Goal: Task Accomplishment & Management: Manage account settings

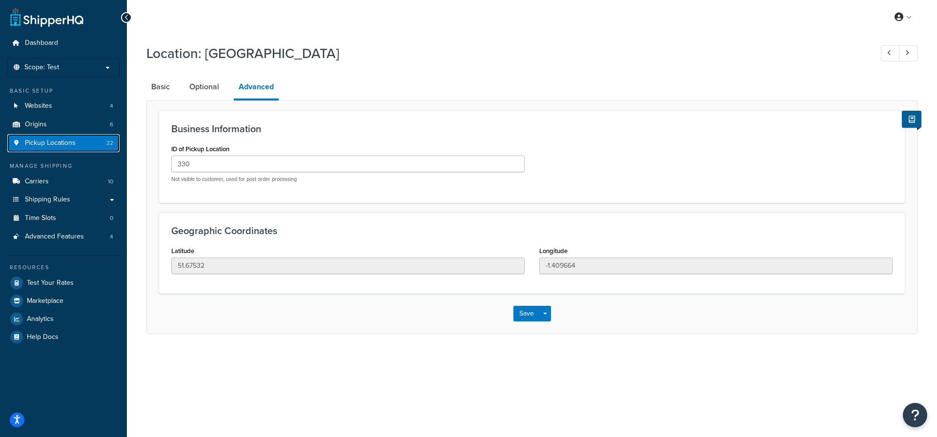
click at [70, 140] on span "Pickup Locations" at bounding box center [50, 143] width 51 height 8
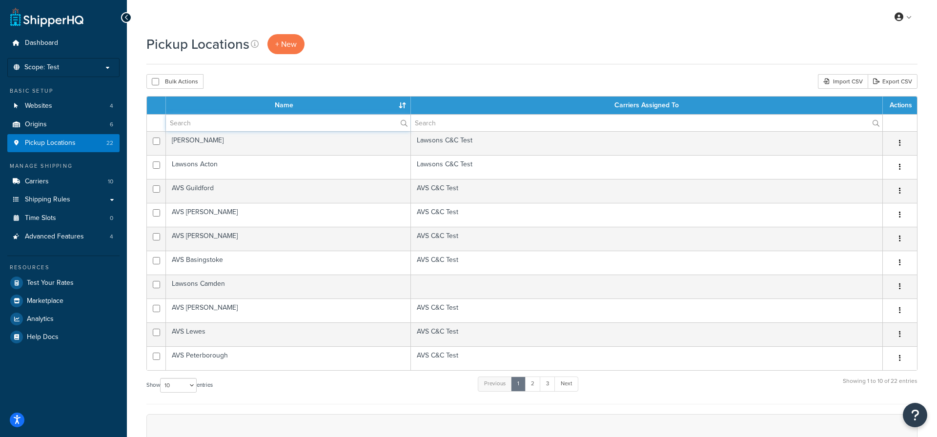
click at [197, 121] on input "text" at bounding box center [288, 123] width 244 height 17
type input "romford"
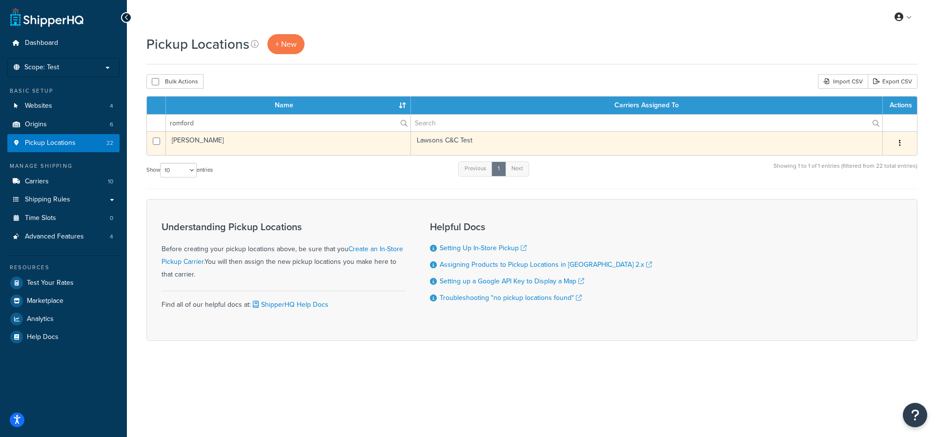
click at [346, 146] on td "Lawsons Romford" at bounding box center [288, 143] width 245 height 24
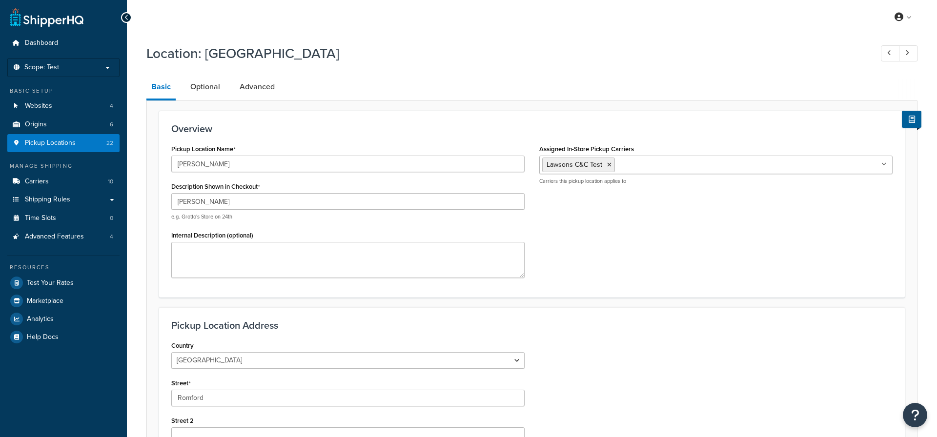
select select "1226"
click at [249, 84] on link "Advanced" at bounding box center [257, 86] width 45 height 23
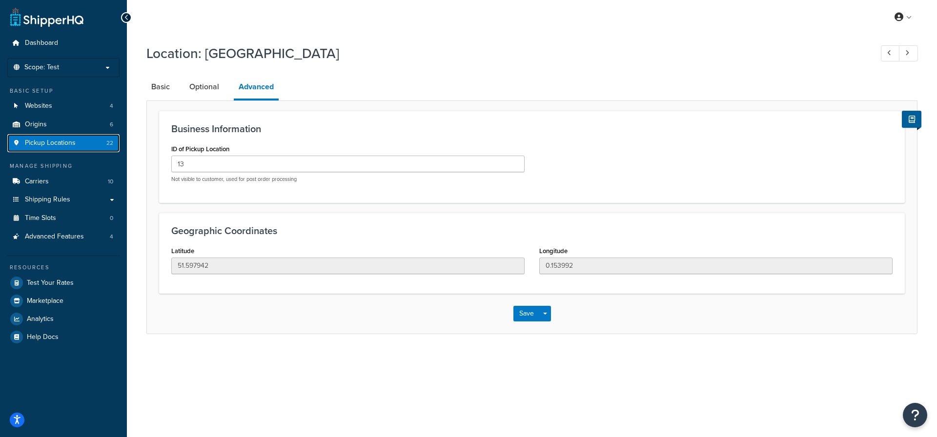
click at [68, 143] on span "Pickup Locations" at bounding box center [50, 143] width 51 height 8
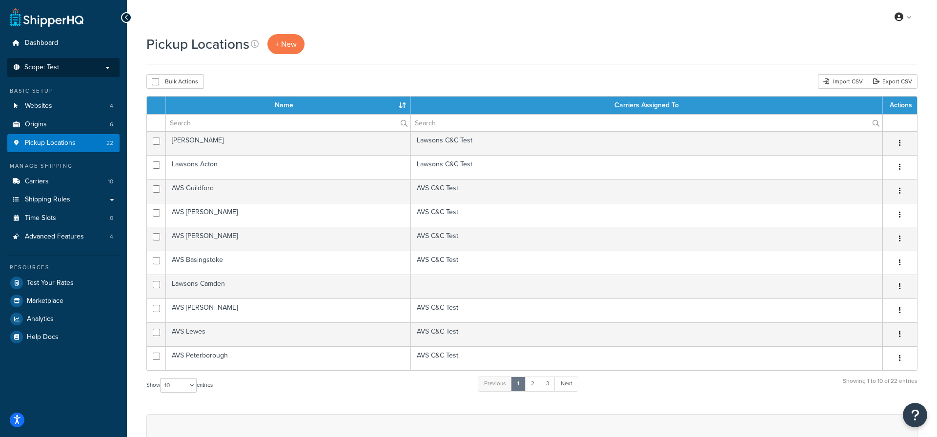
click at [61, 62] on li "Scope: Test Live Development Integration" at bounding box center [63, 67] width 112 height 19
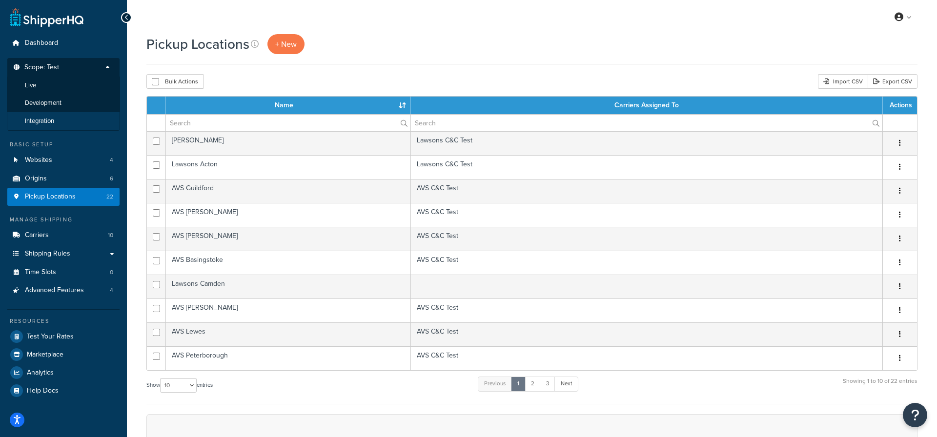
click at [69, 114] on li "Integration" at bounding box center [63, 121] width 113 height 18
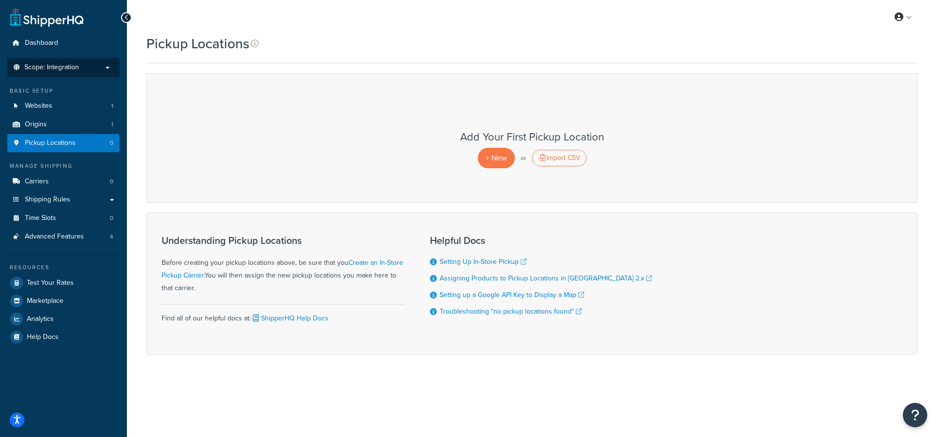
click at [101, 62] on li "Scope: Integration Live Development Test" at bounding box center [63, 67] width 112 height 19
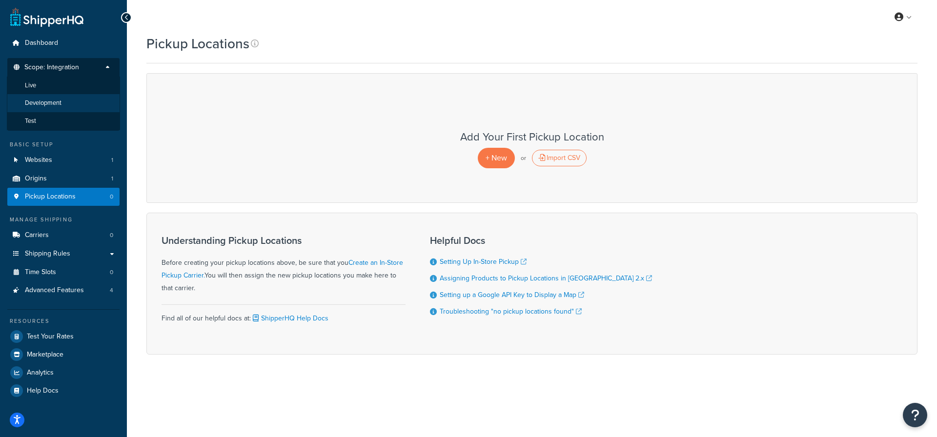
click at [73, 106] on li "Development" at bounding box center [63, 103] width 113 height 18
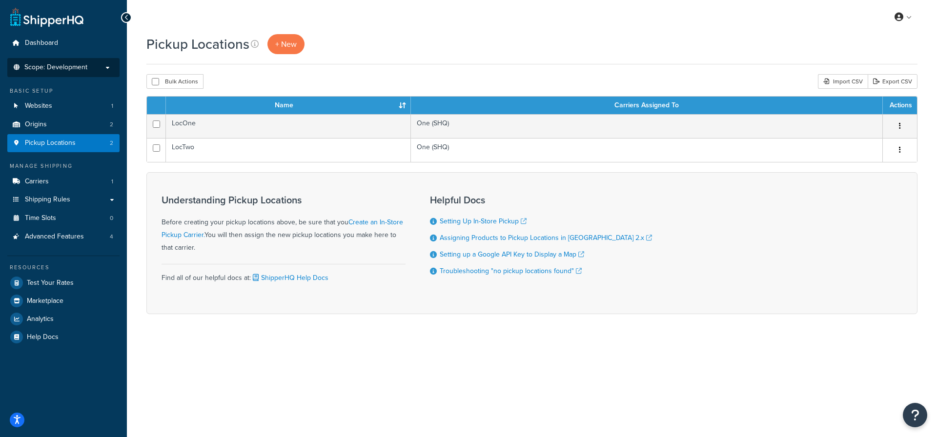
click at [100, 70] on p "Scope: Development" at bounding box center [63, 67] width 103 height 8
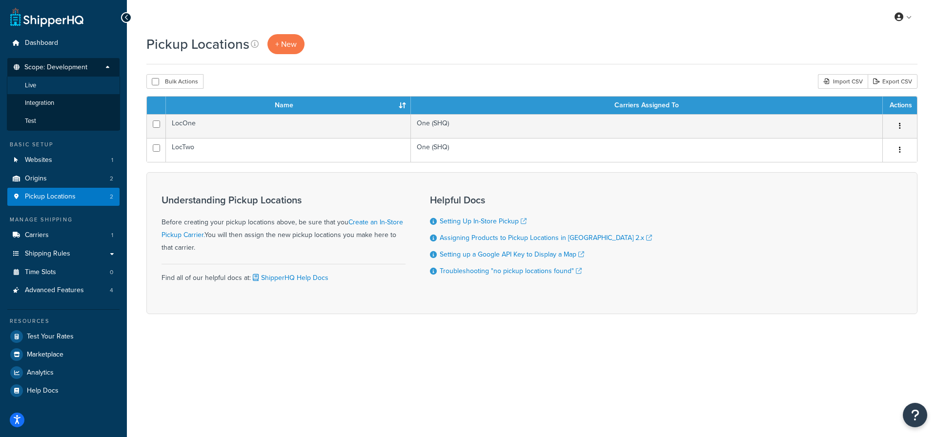
click at [79, 82] on li "Live" at bounding box center [63, 86] width 113 height 18
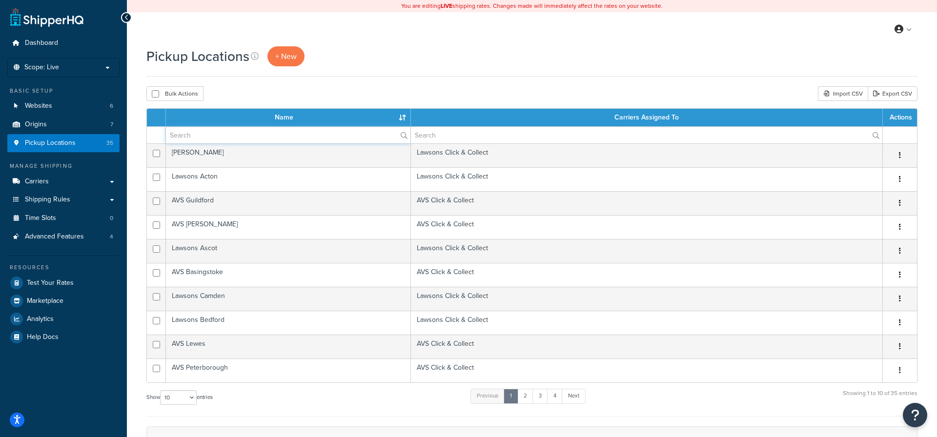
click at [224, 134] on input "text" at bounding box center [288, 135] width 244 height 17
type input "romford"
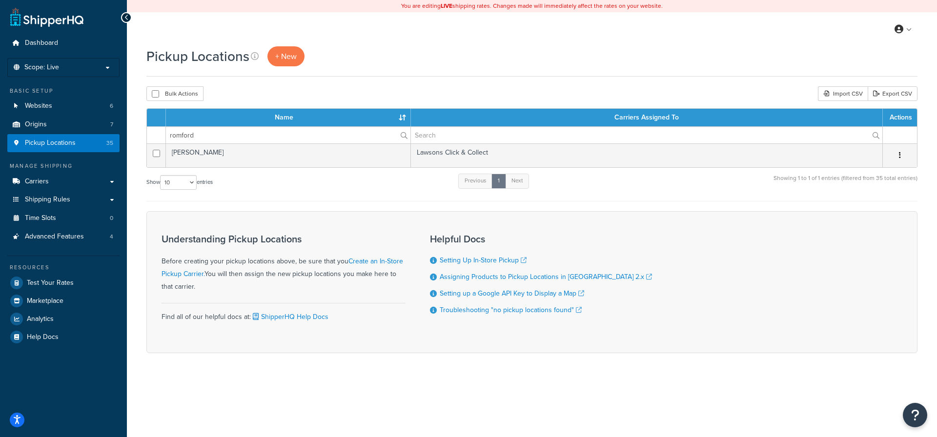
click at [399, 191] on div "Show 10 15 25 50 100 1000 entries Previous 1 Next Showing 1 to 1 of 1 entries (…" at bounding box center [531, 187] width 771 height 29
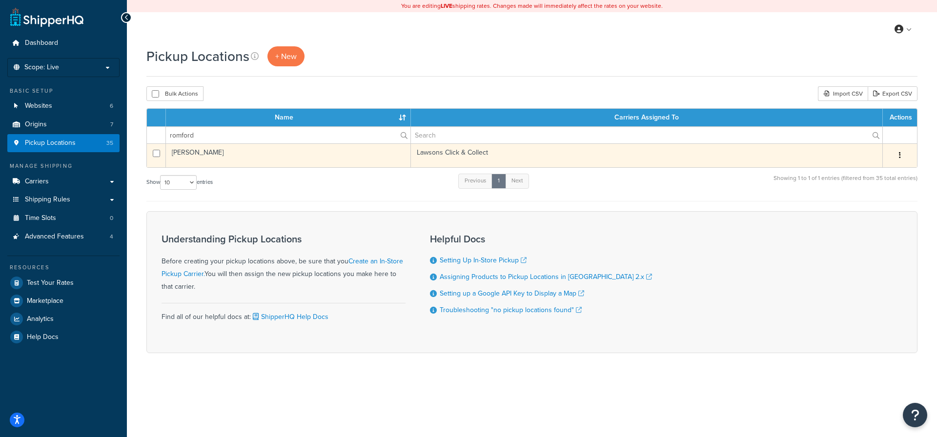
click at [385, 162] on td "[PERSON_NAME]" at bounding box center [288, 155] width 245 height 24
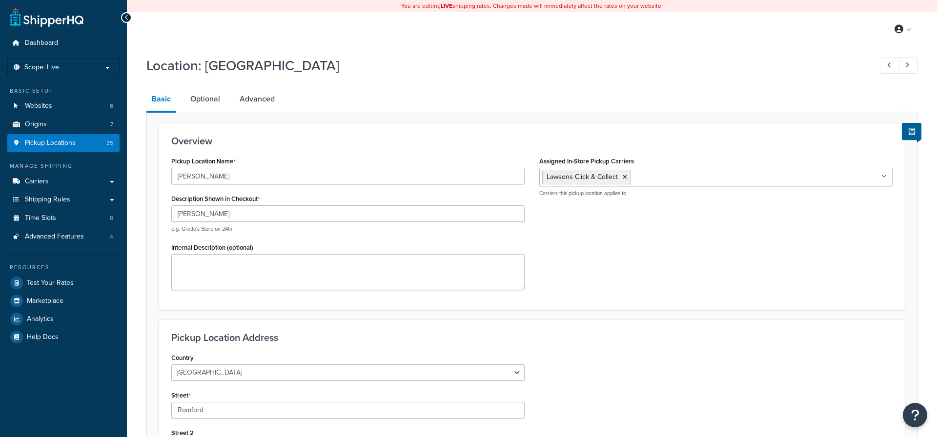
select select "1226"
click at [264, 99] on link "Advanced" at bounding box center [257, 98] width 45 height 23
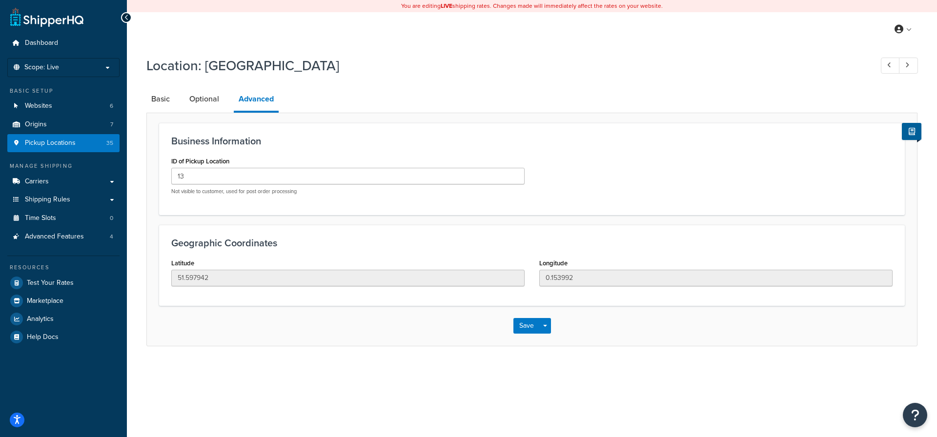
click at [53, 55] on ul "Dashboard Scope: Live Basic Setup Websites 6 Origins 7 Pickup Locations 35 Mana…" at bounding box center [63, 190] width 112 height 312
click at [54, 61] on li "Scope: Live" at bounding box center [63, 67] width 112 height 19
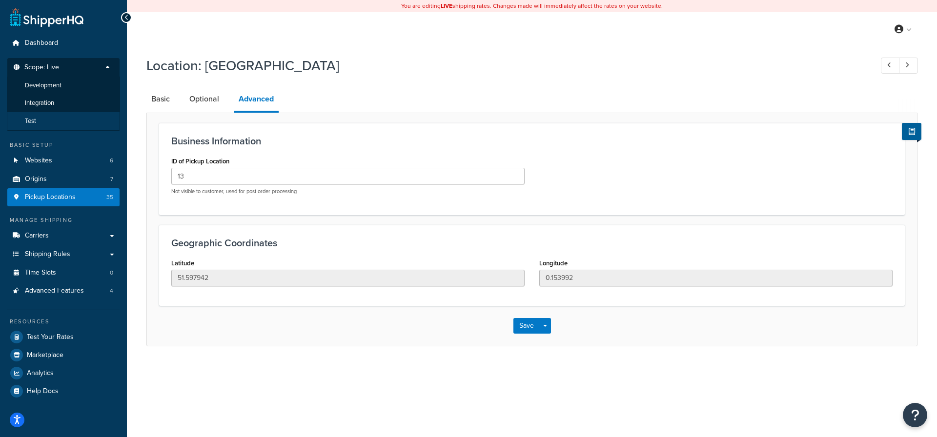
click at [67, 123] on li "Test" at bounding box center [63, 121] width 113 height 18
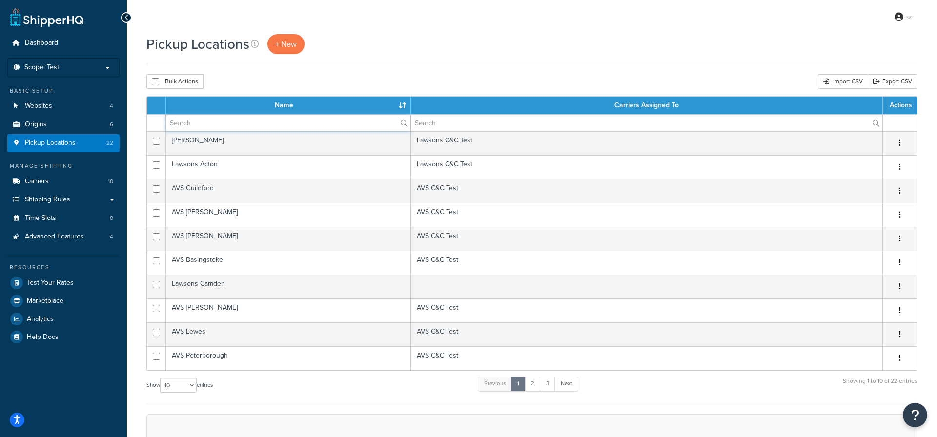
click at [303, 117] on input "text" at bounding box center [288, 123] width 244 height 17
type input "Romford"
